Goal: Complete application form

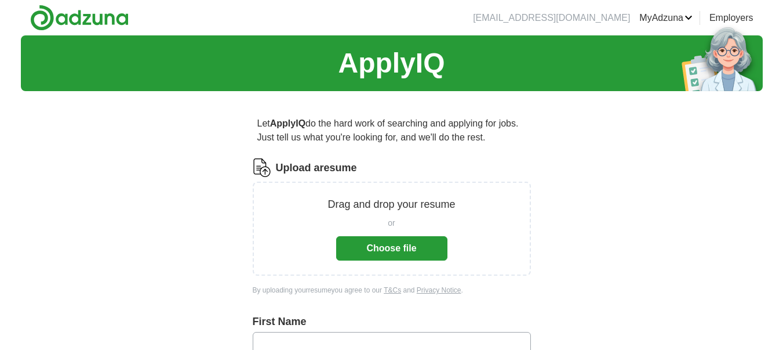
click at [400, 247] on button "Choose file" at bounding box center [391, 248] width 111 height 24
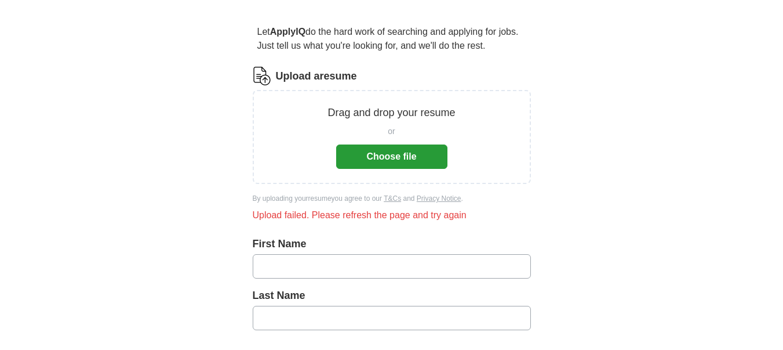
scroll to position [96, 0]
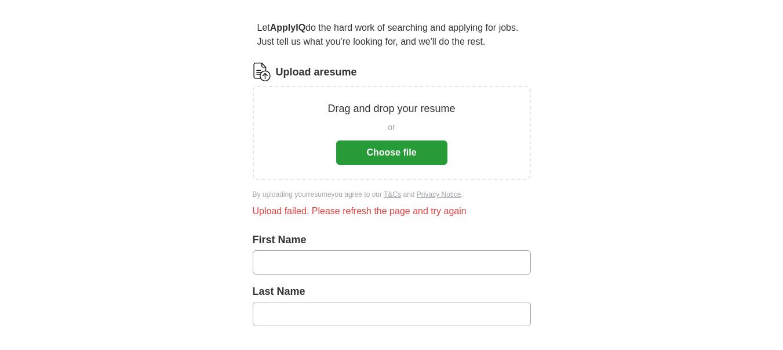
click at [329, 260] on input "text" at bounding box center [392, 262] width 278 height 24
type input "********"
click at [278, 310] on input "text" at bounding box center [392, 314] width 278 height 24
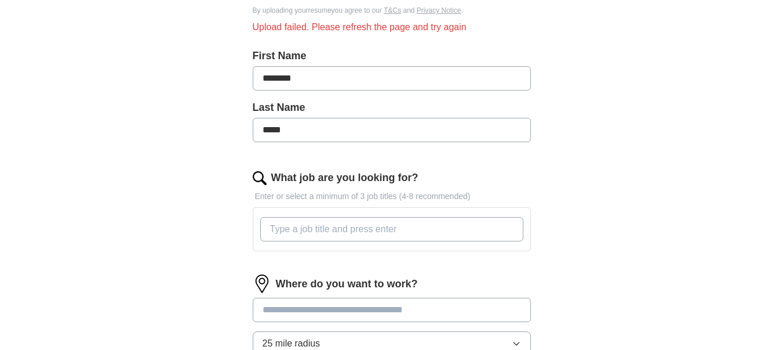
scroll to position [281, 0]
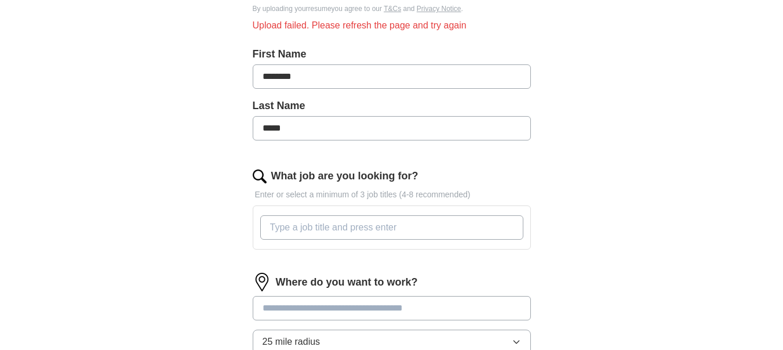
type input "*****"
click at [296, 231] on input "What job are you looking for?" at bounding box center [391, 227] width 263 height 24
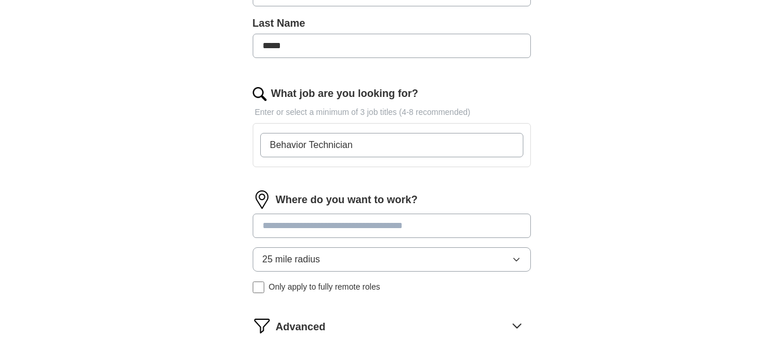
scroll to position [389, 0]
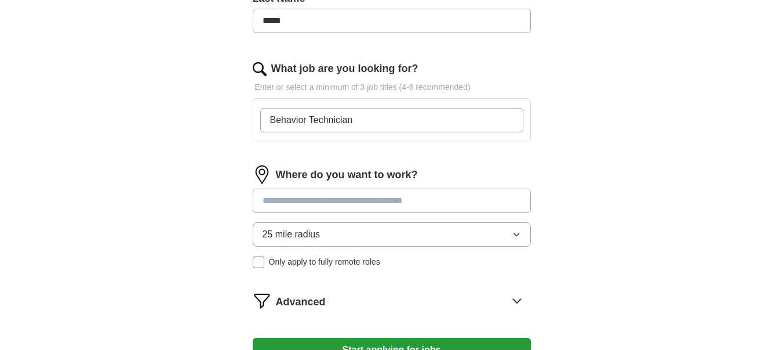
type input "Behavior Technician"
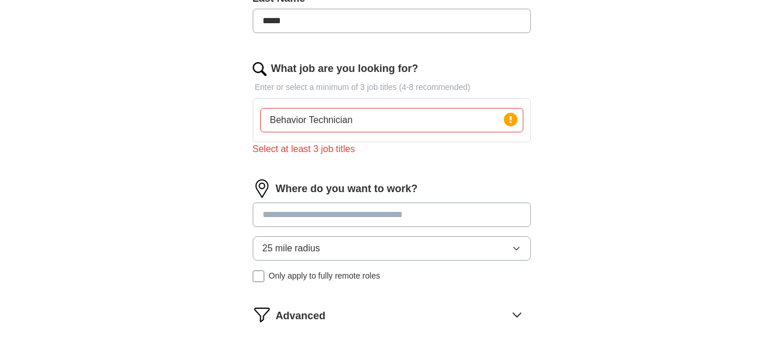
click at [376, 206] on input at bounding box center [392, 214] width 278 height 24
type input "*"
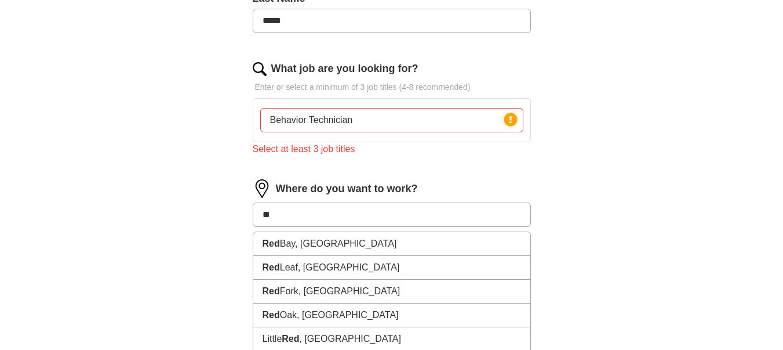
type input "*"
type input "**********"
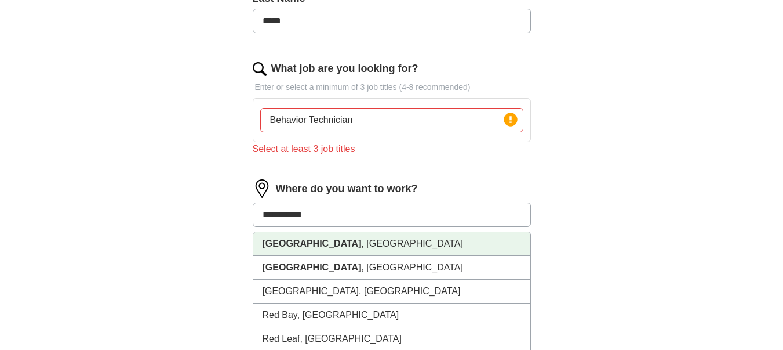
click at [438, 240] on li "[GEOGRAPHIC_DATA] , [GEOGRAPHIC_DATA]" at bounding box center [391, 244] width 277 height 24
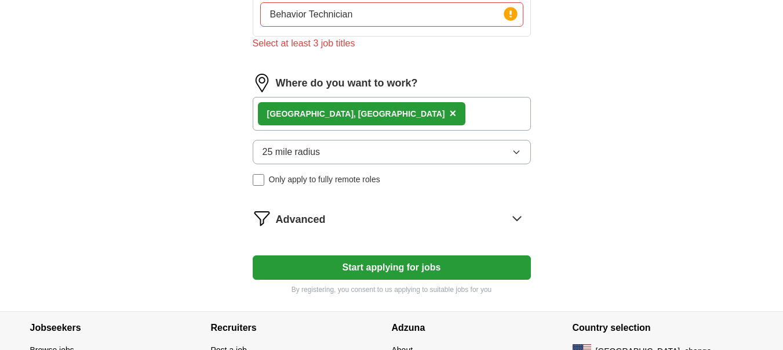
scroll to position [500, 0]
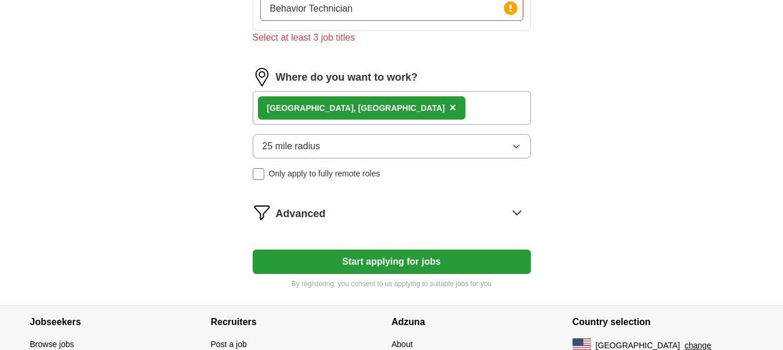
click at [421, 258] on button "Start applying for jobs" at bounding box center [392, 261] width 278 height 24
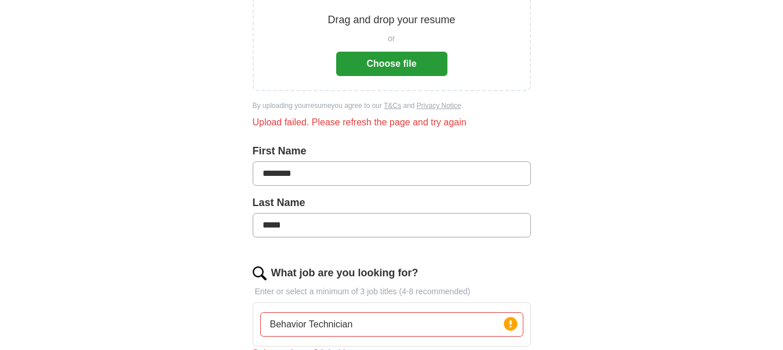
scroll to position [177, 0]
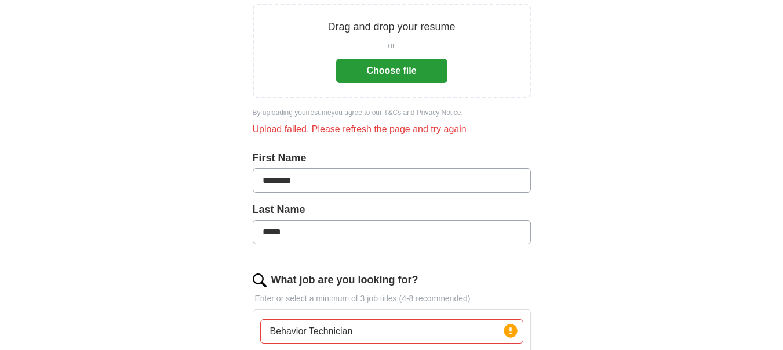
click at [391, 66] on button "Choose file" at bounding box center [391, 71] width 111 height 24
